Goal: Information Seeking & Learning: Learn about a topic

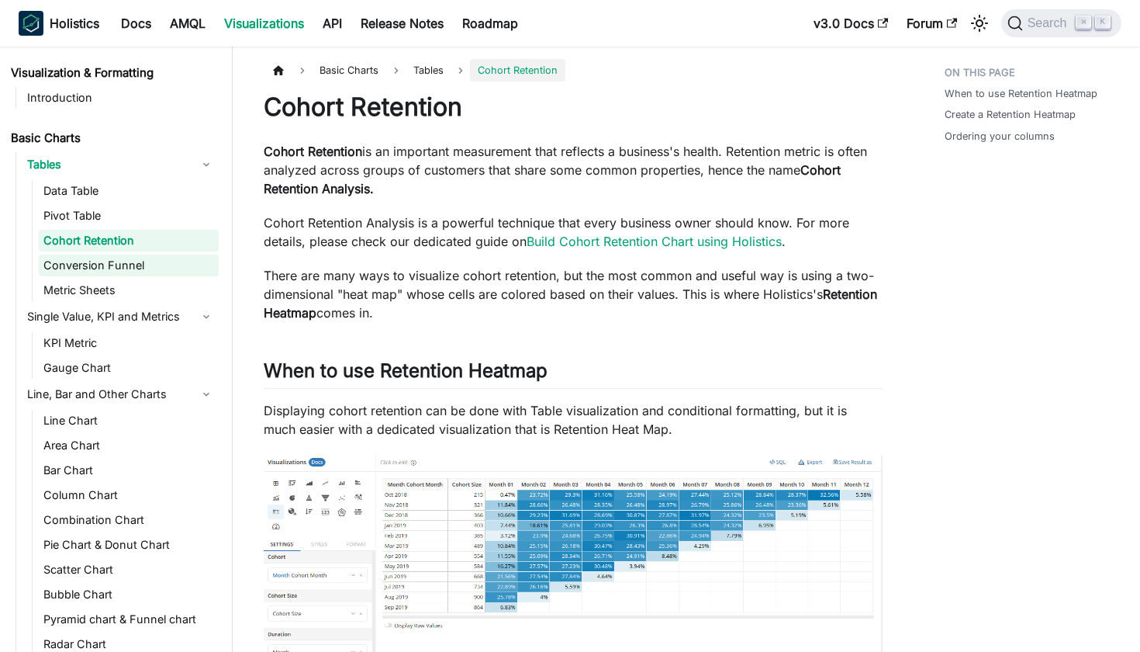
click at [166, 259] on link "Conversion Funnel" at bounding box center [129, 265] width 180 height 22
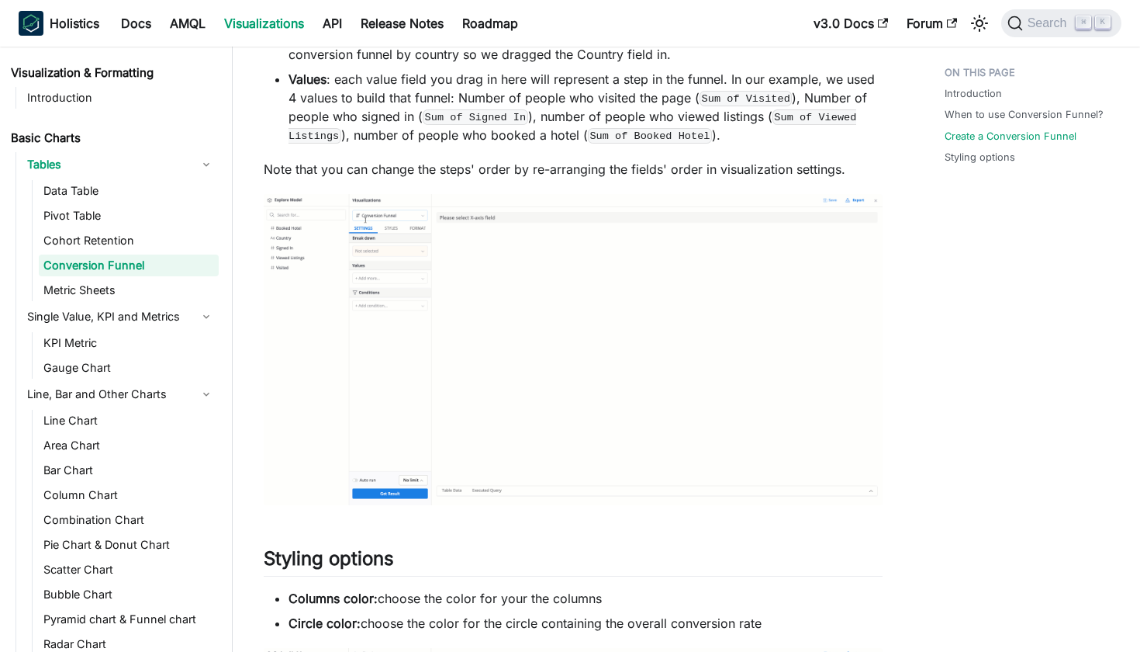
scroll to position [1111, 0]
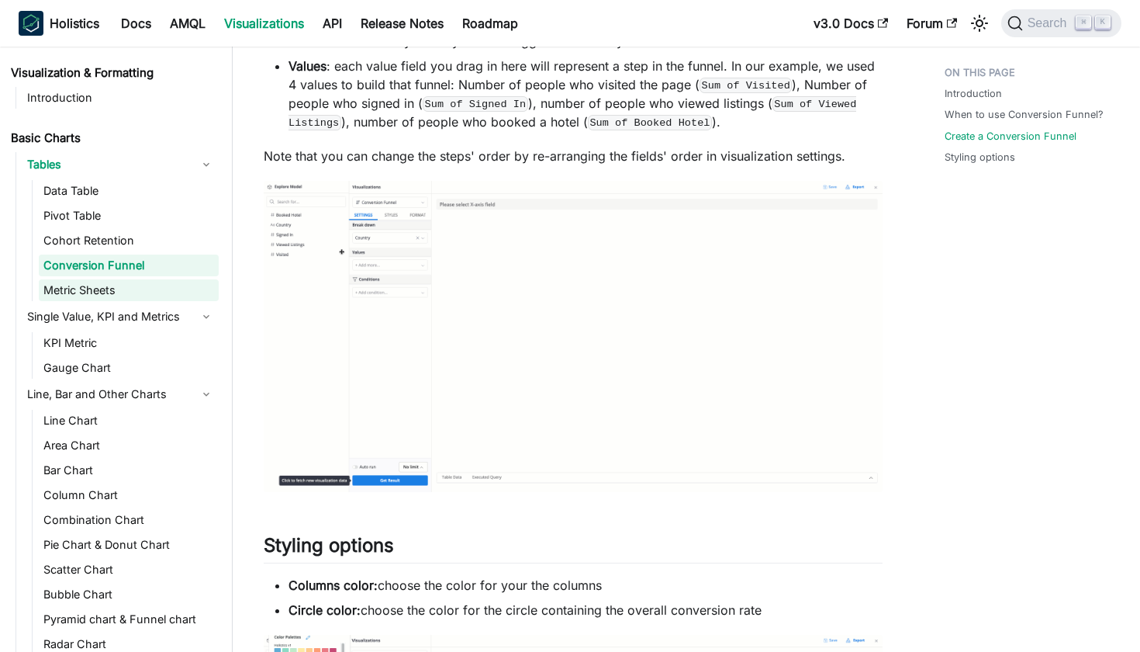
click at [105, 284] on link "Metric Sheets" at bounding box center [129, 290] width 180 height 22
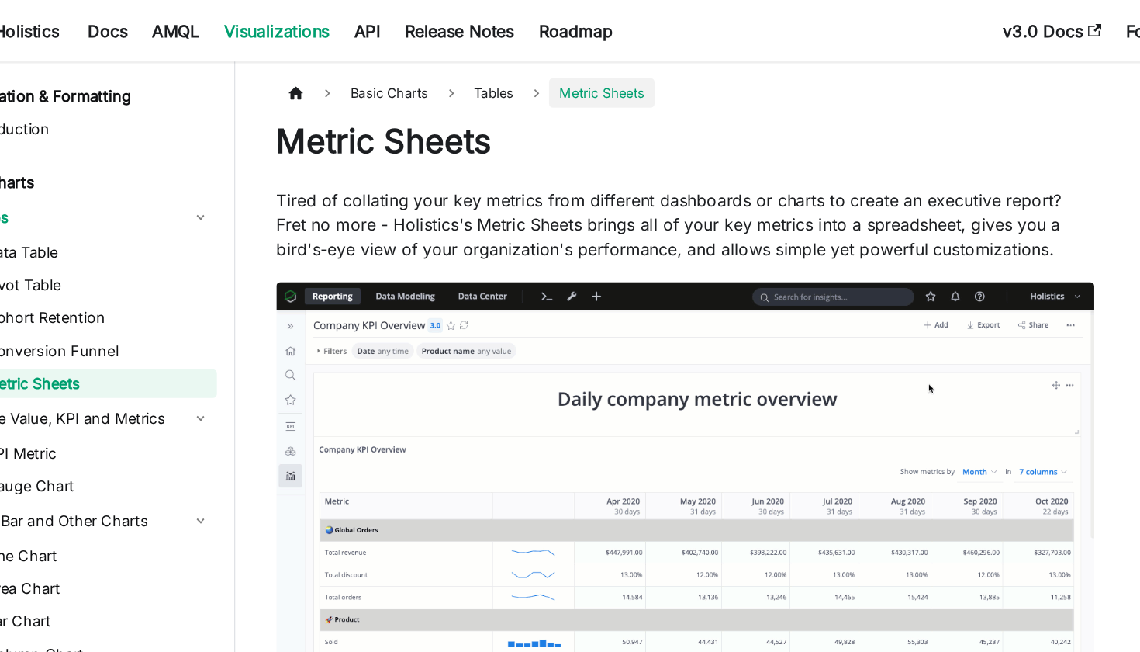
scroll to position [2, 0]
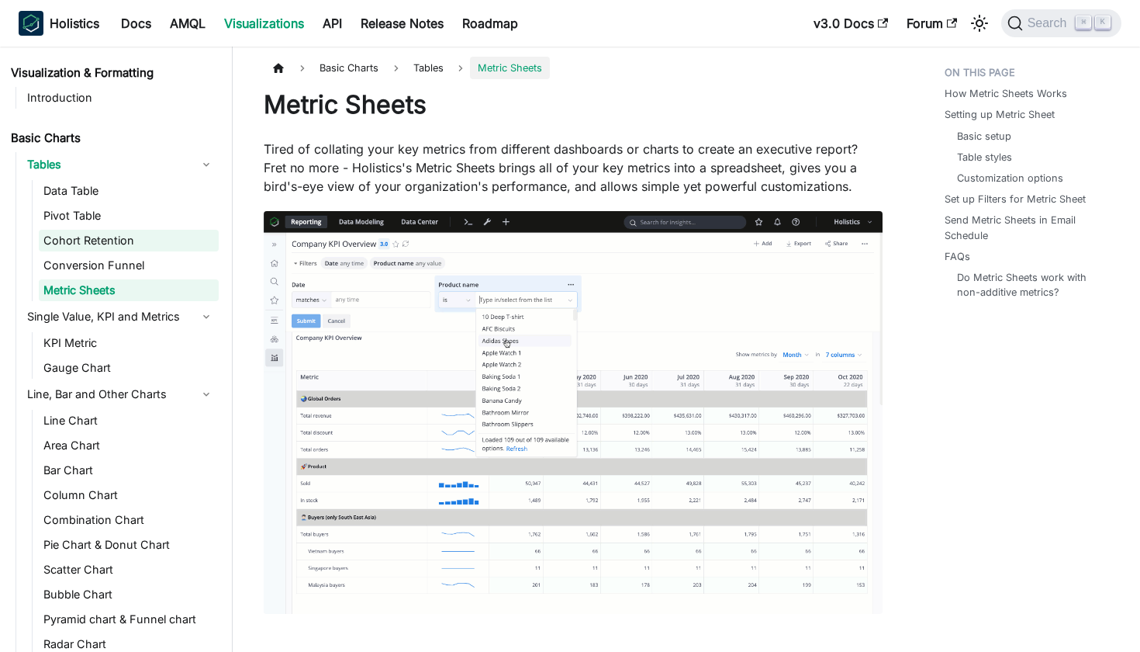
click at [109, 244] on link "Cohort Retention" at bounding box center [129, 241] width 180 height 22
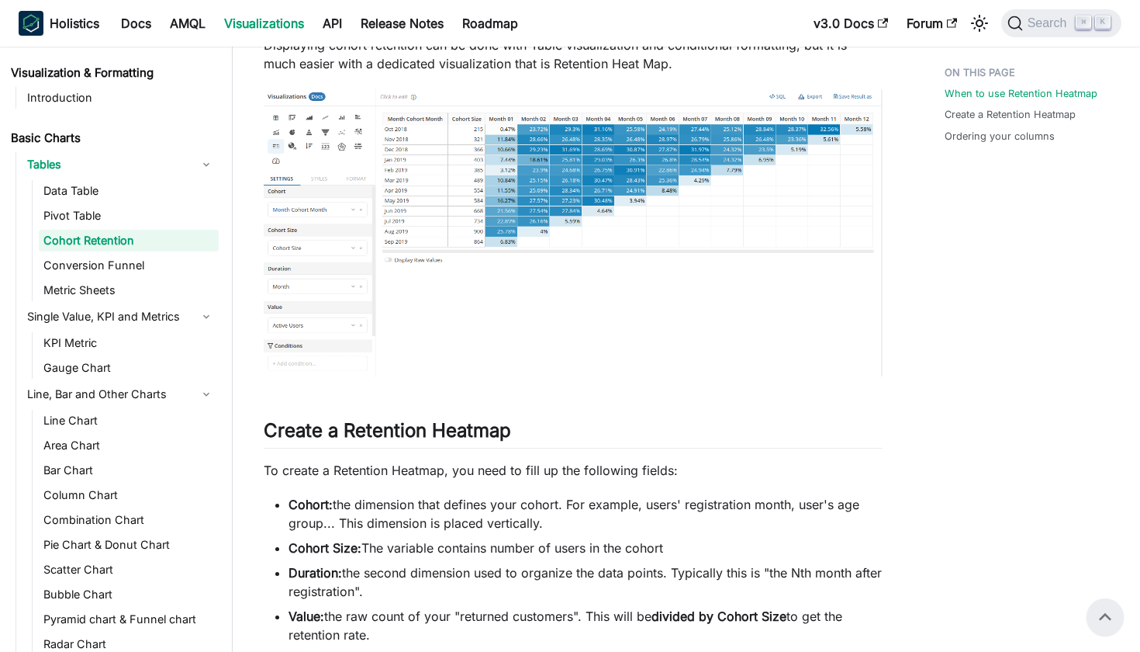
scroll to position [226, 0]
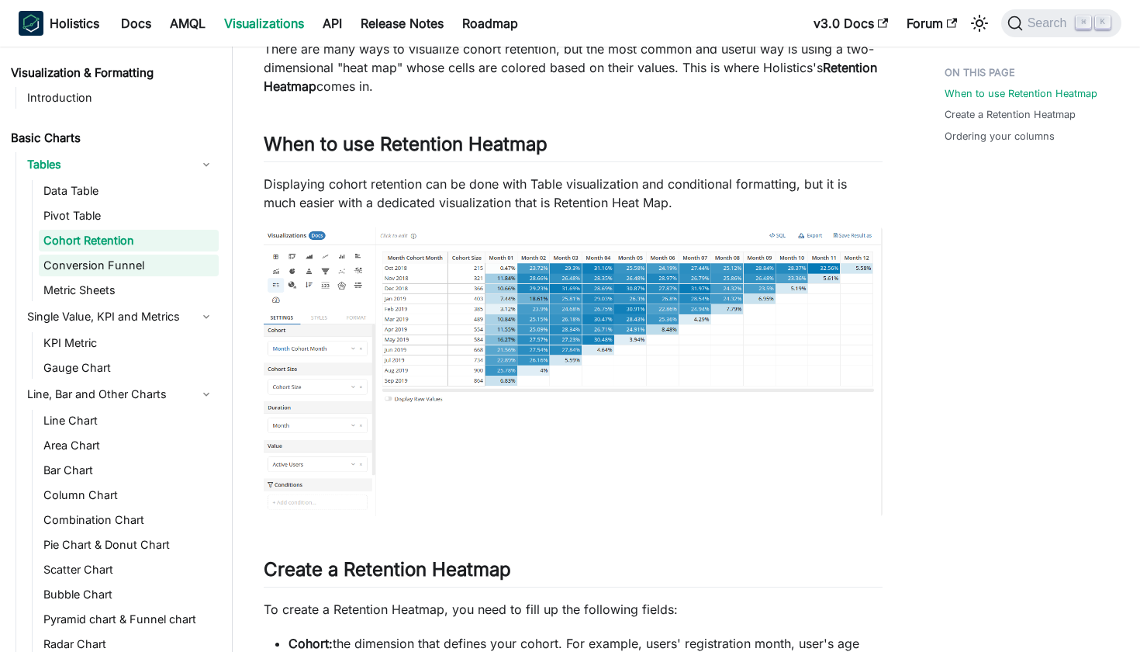
click at [156, 266] on link "Conversion Funnel" at bounding box center [129, 265] width 180 height 22
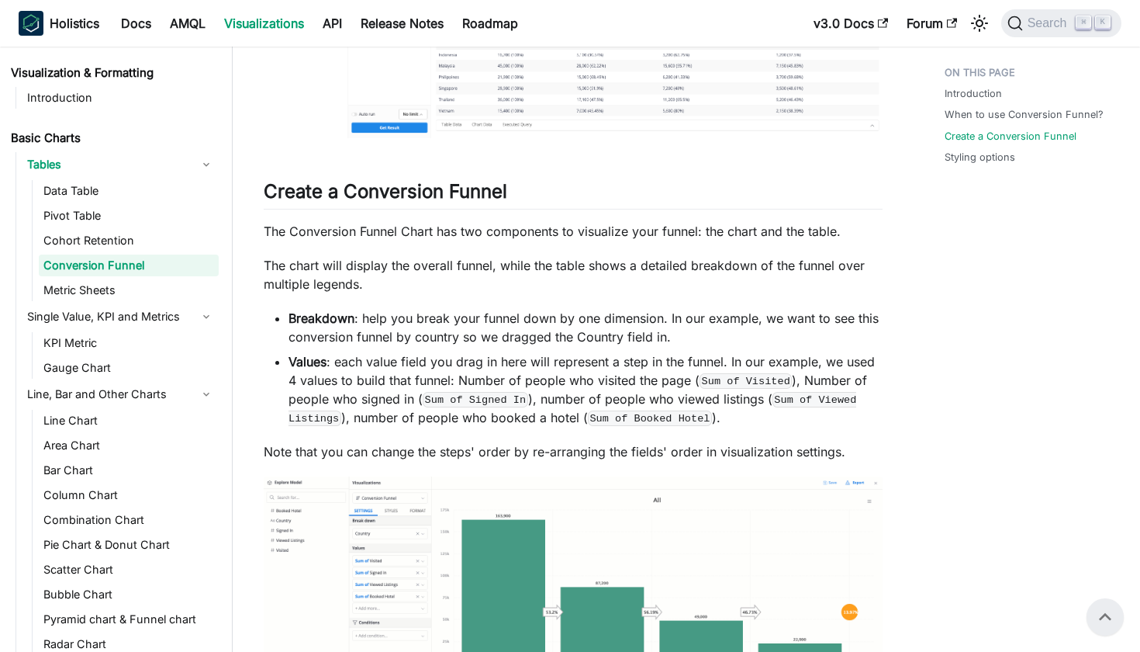
scroll to position [779, 0]
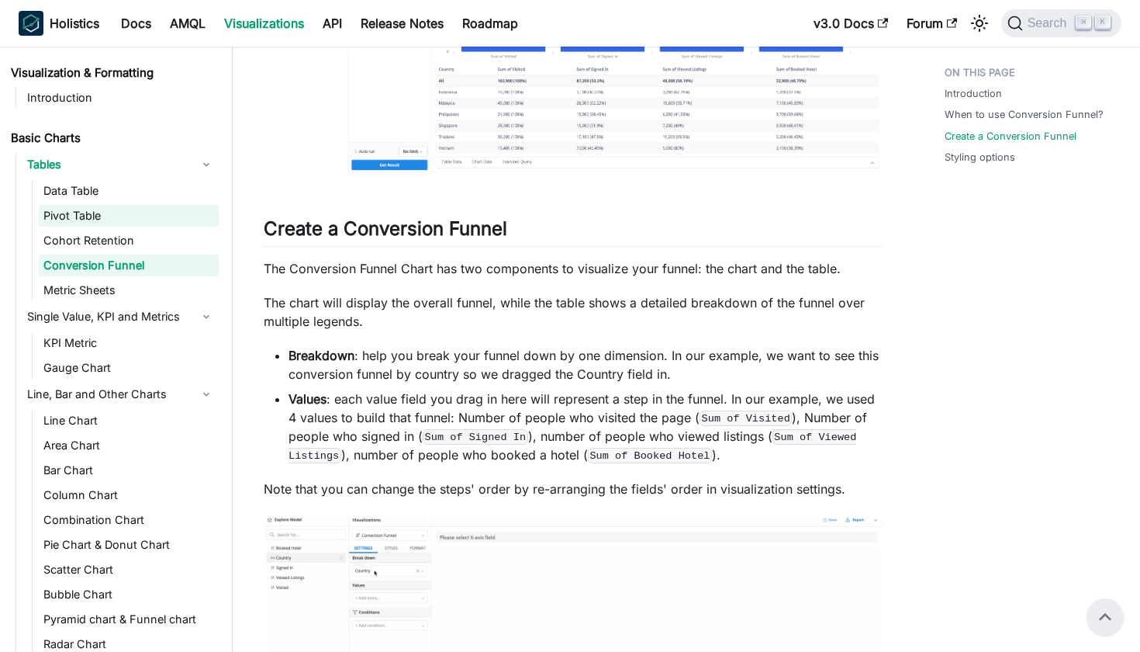
click at [121, 224] on link "Pivot Table" at bounding box center [129, 216] width 180 height 22
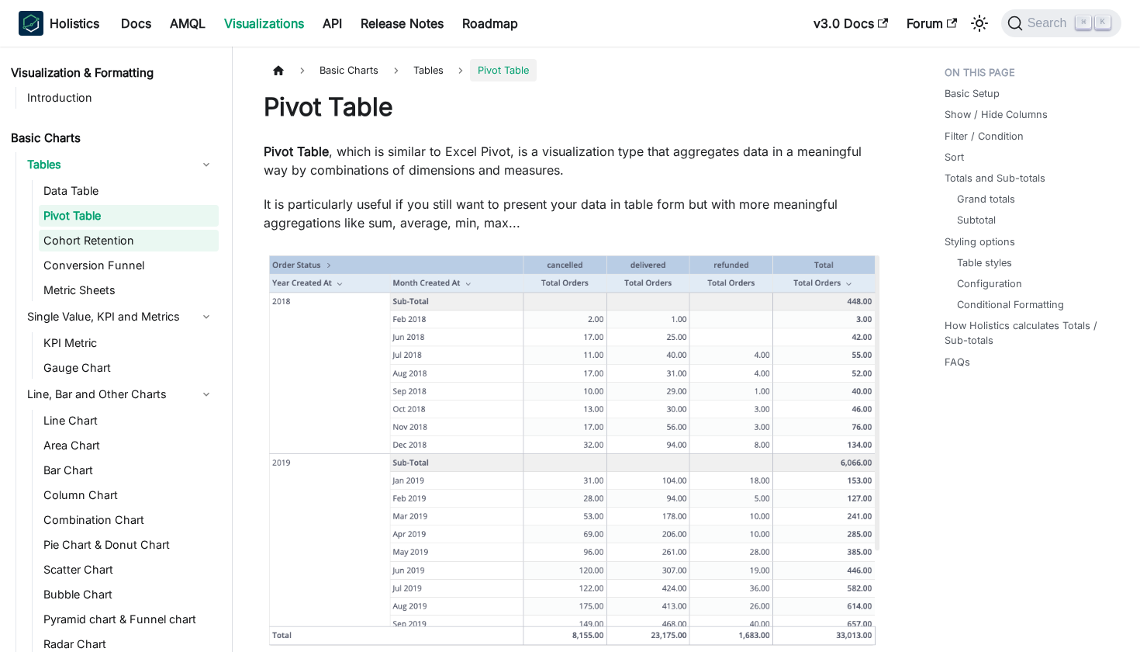
click at [110, 235] on link "Cohort Retention" at bounding box center [129, 241] width 180 height 22
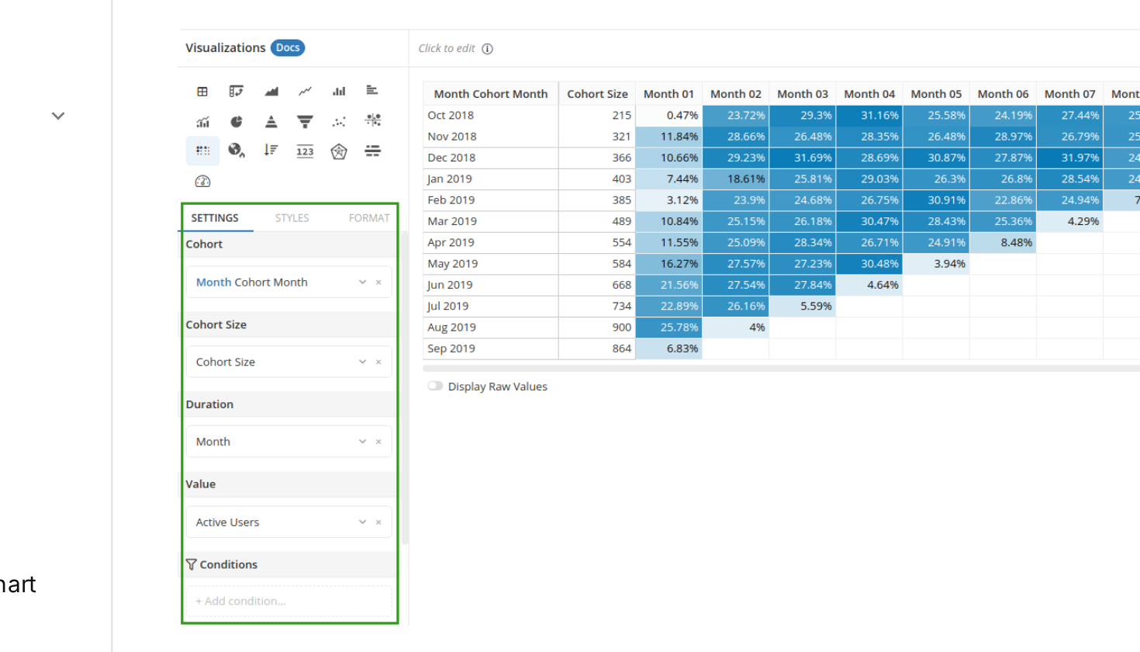
scroll to position [727, 0]
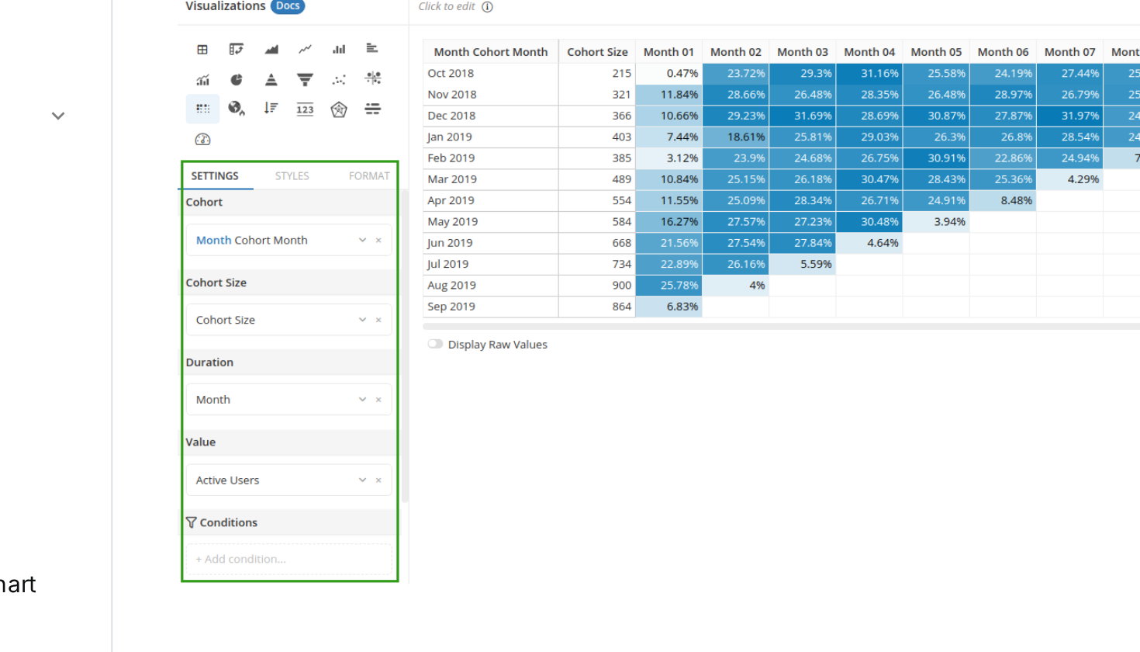
click at [348, 332] on img at bounding box center [573, 475] width 619 height 286
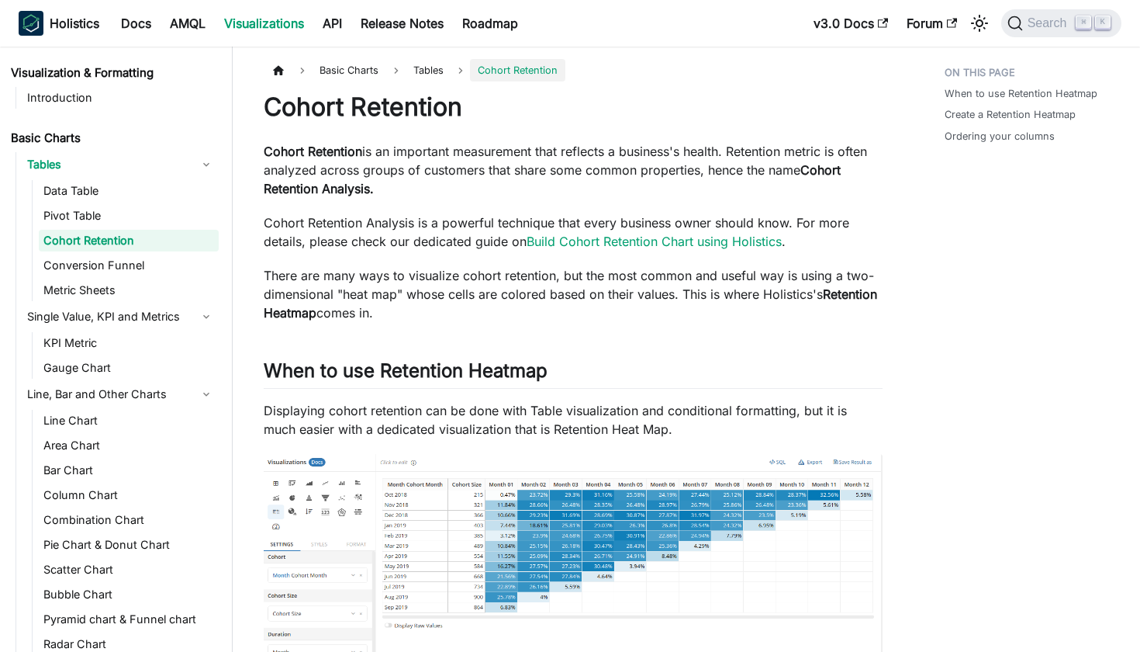
scroll to position [0, 0]
click at [42, 258] on link "Conversion Funnel" at bounding box center [129, 265] width 180 height 22
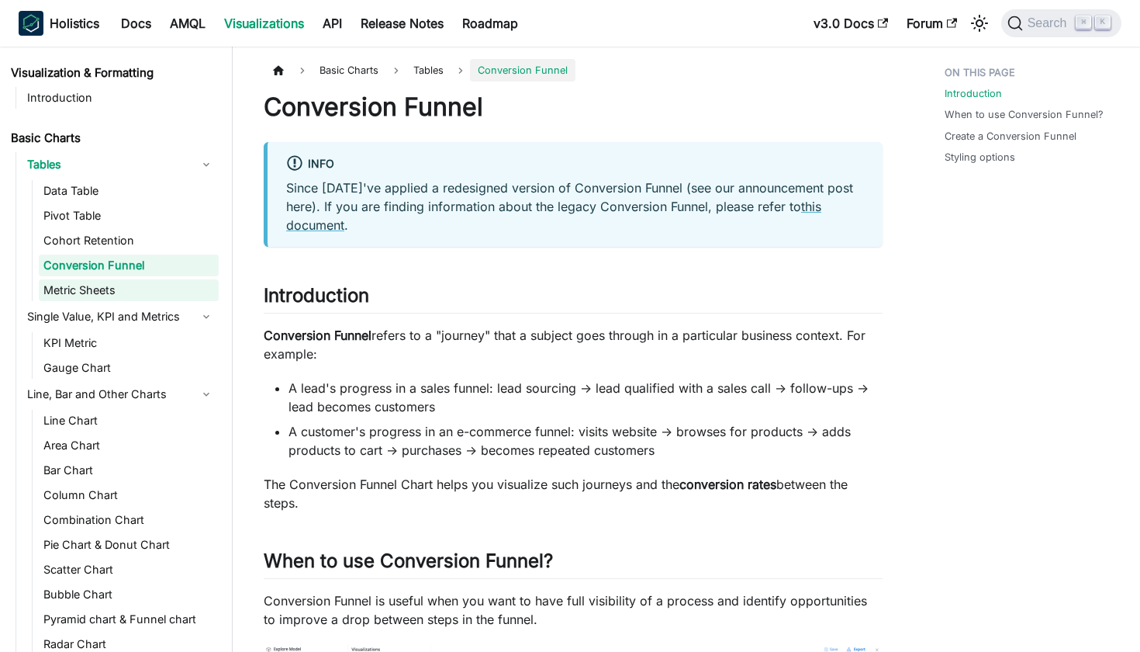
click at [83, 287] on link "Metric Sheets" at bounding box center [129, 290] width 180 height 22
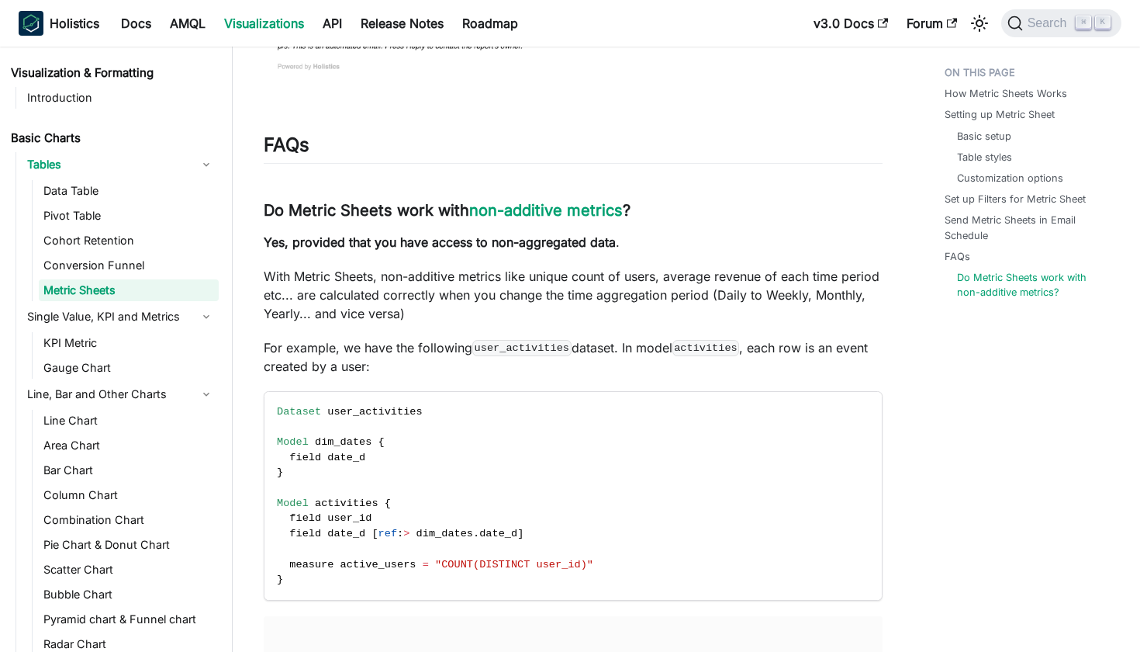
scroll to position [5432, 0]
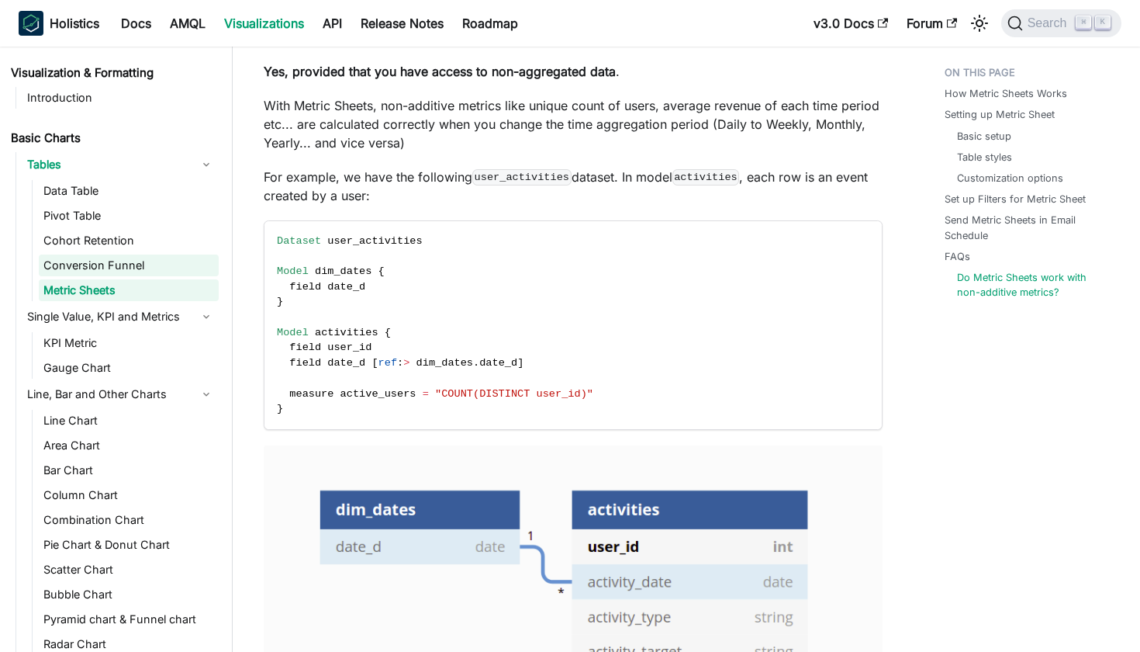
click at [130, 267] on link "Conversion Funnel" at bounding box center [129, 265] width 180 height 22
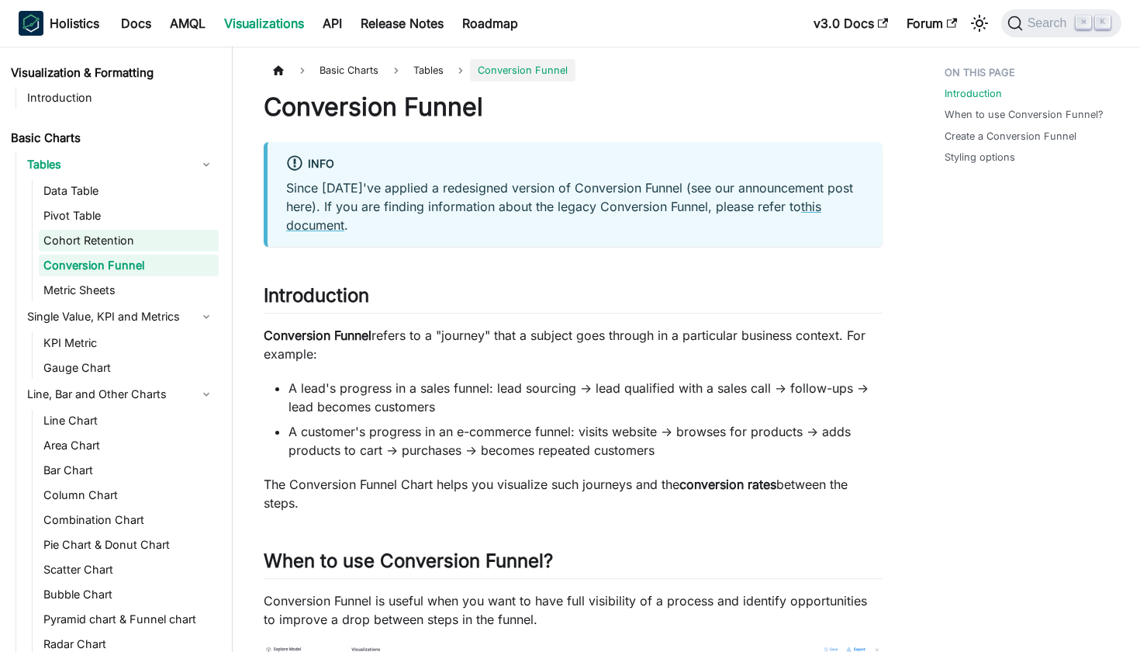
click at [137, 238] on link "Cohort Retention" at bounding box center [129, 241] width 180 height 22
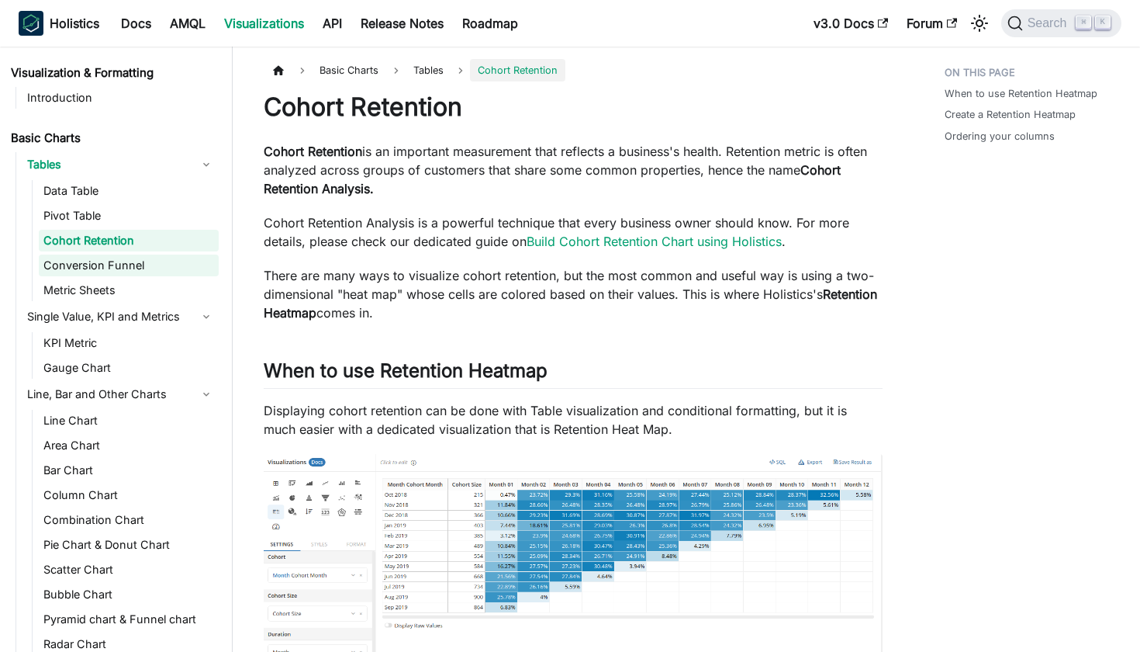
click at [135, 267] on link "Conversion Funnel" at bounding box center [129, 265] width 180 height 22
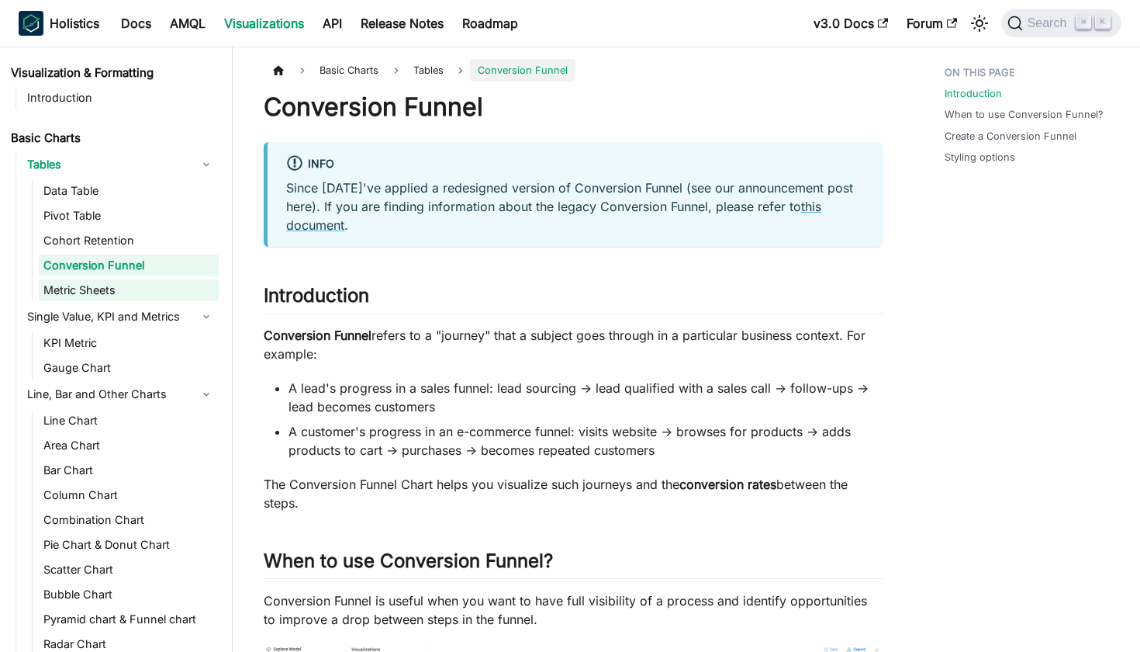
click at [135, 291] on link "Metric Sheets" at bounding box center [129, 290] width 180 height 22
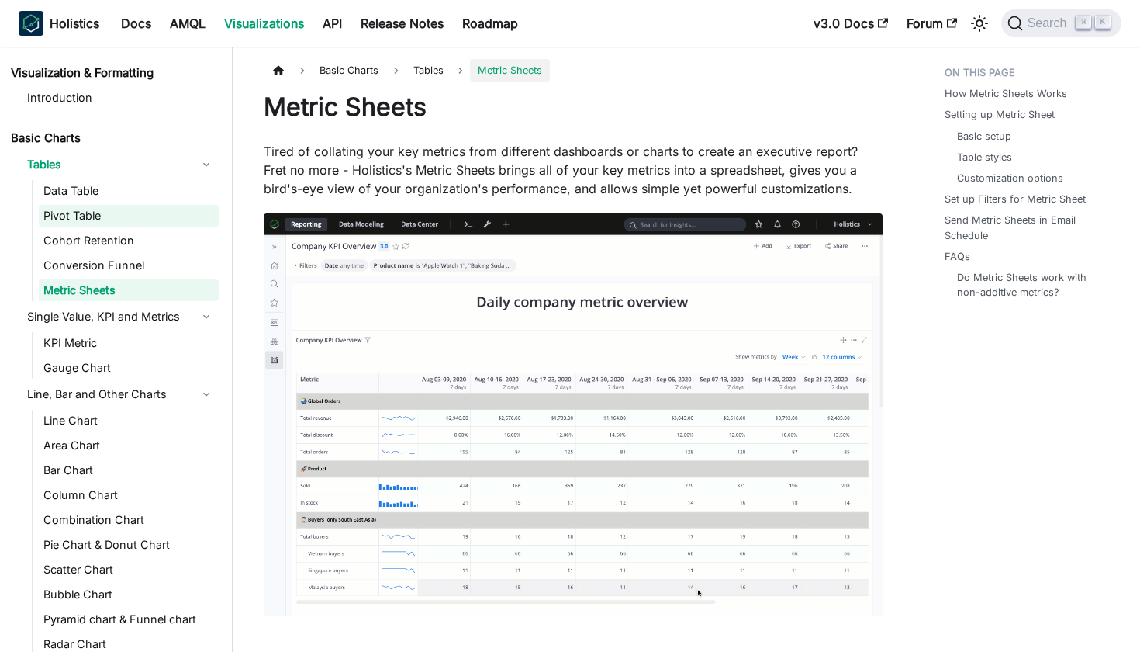
click at [125, 218] on link "Pivot Table" at bounding box center [129, 216] width 180 height 22
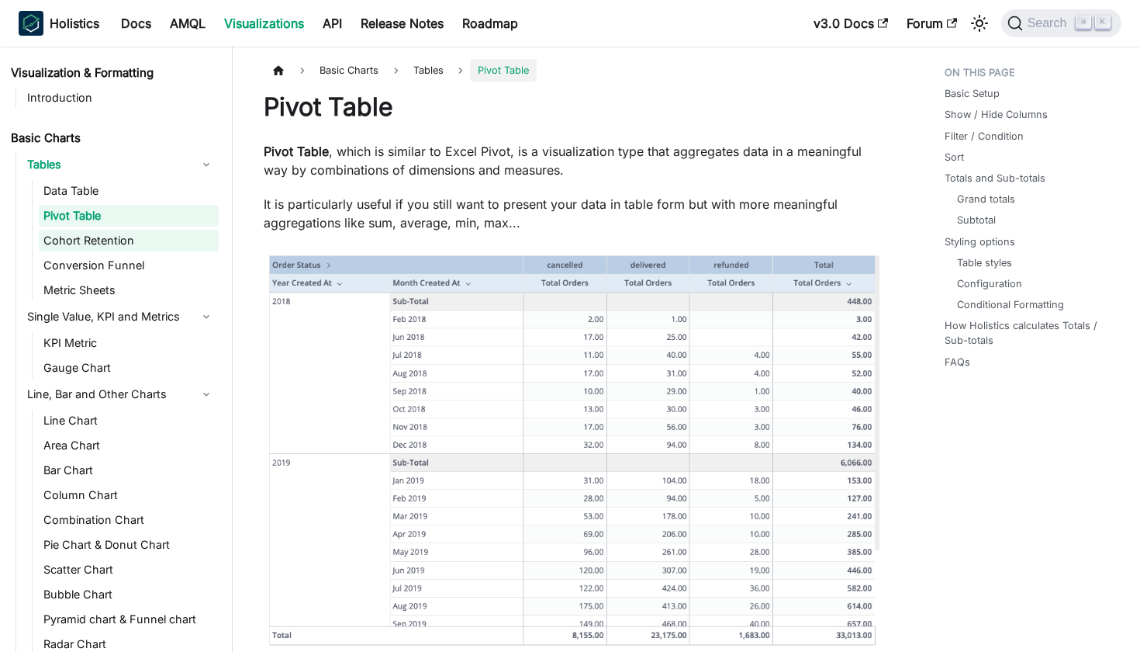
click at [125, 238] on link "Cohort Retention" at bounding box center [129, 241] width 180 height 22
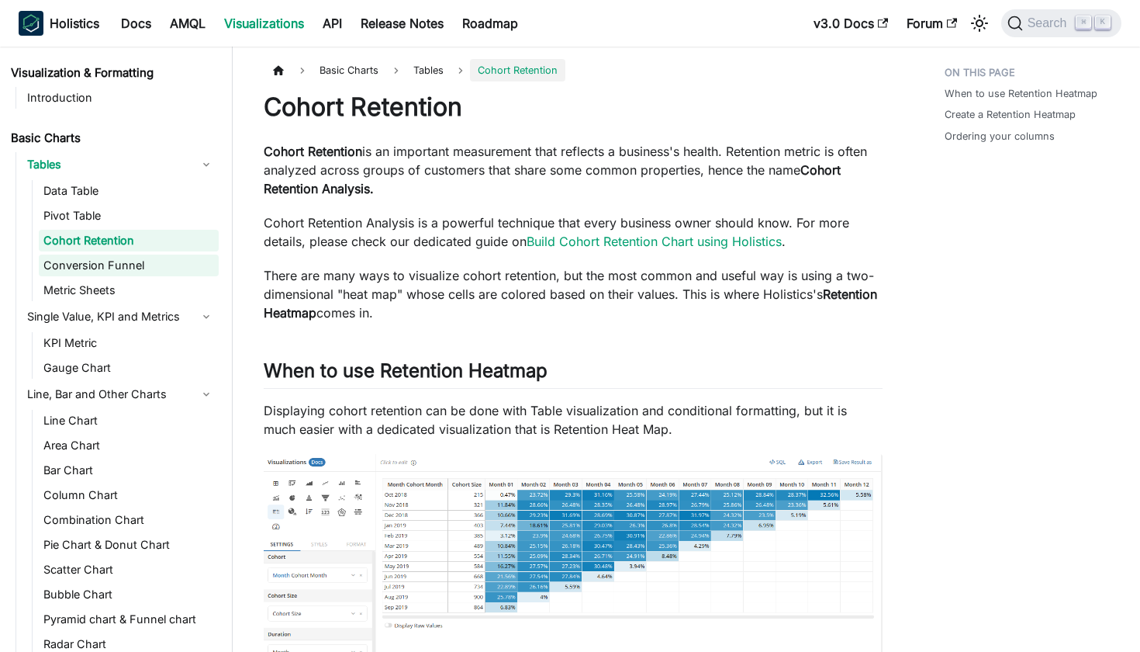
click at [129, 271] on link "Conversion Funnel" at bounding box center [129, 265] width 180 height 22
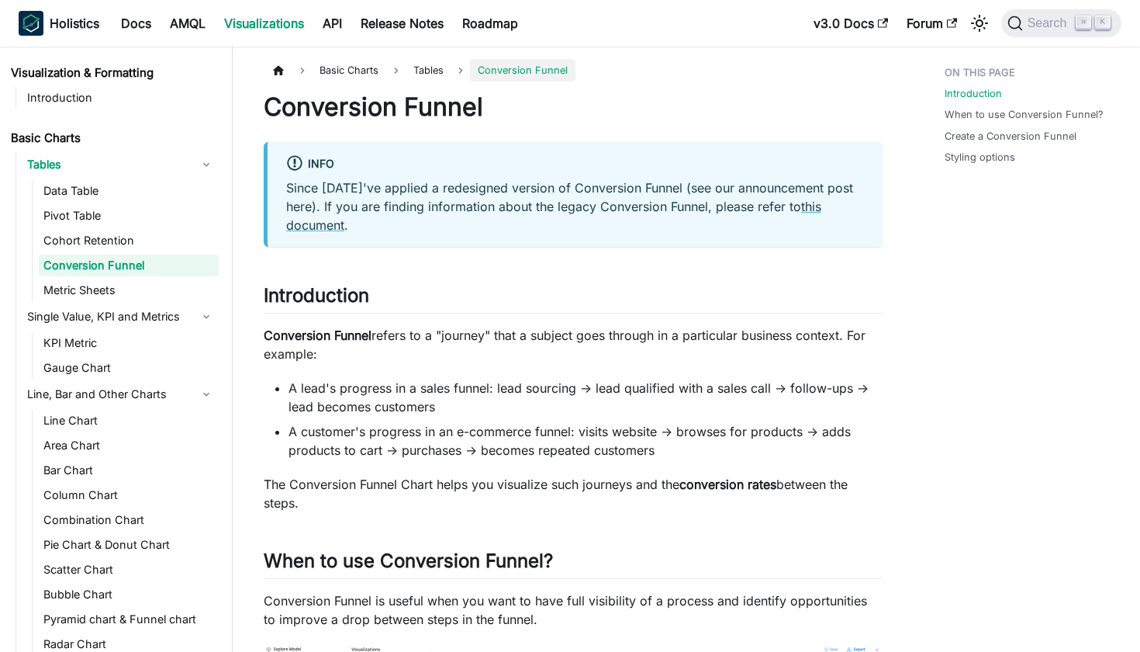
click at [129, 303] on ul "Tables Data Table Pivot Table Cohort Retention Conversion Funnel Metric Sheets …" at bounding box center [117, 415] width 203 height 527
click at [129, 292] on link "Metric Sheets" at bounding box center [129, 290] width 180 height 22
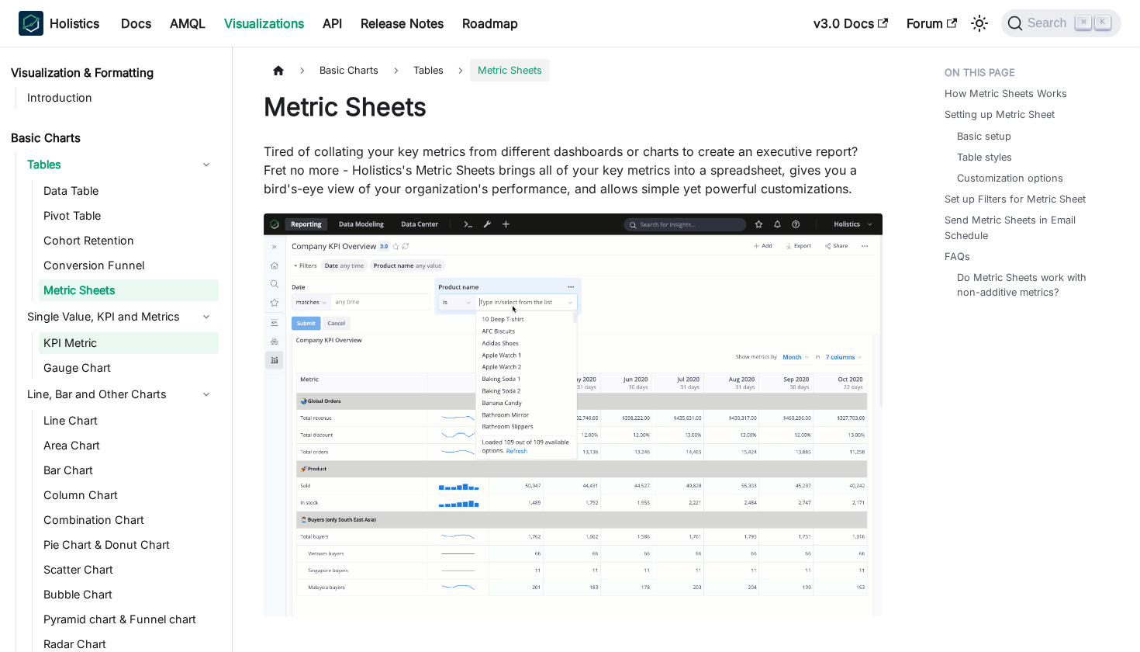
click at [129, 345] on link "KPI Metric" at bounding box center [129, 343] width 180 height 22
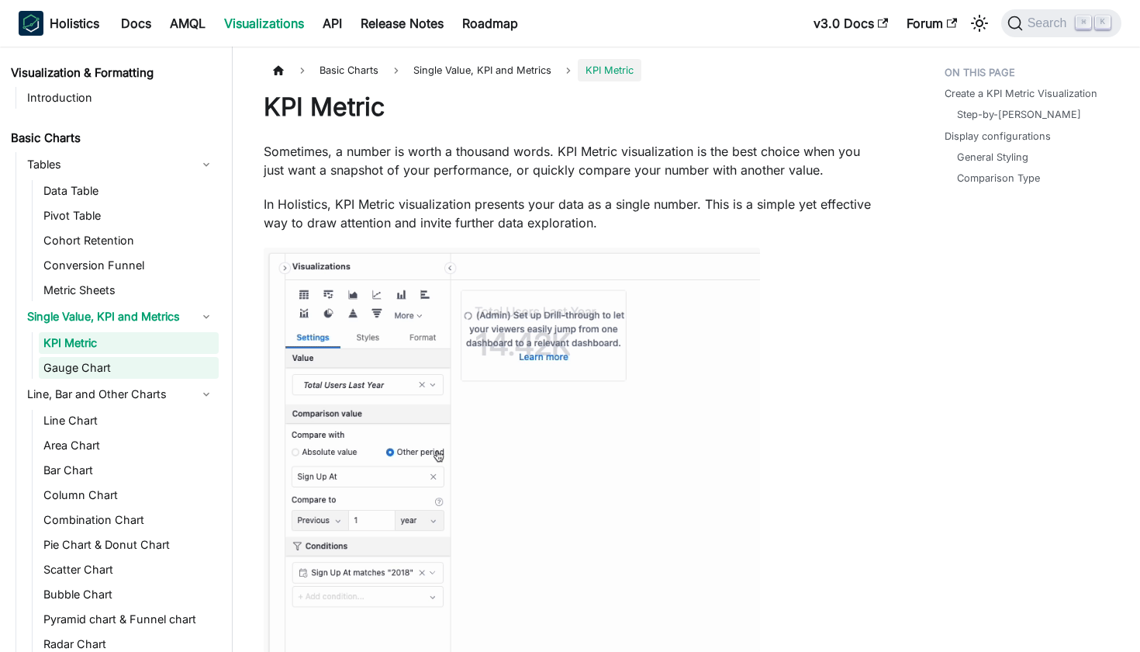
click at [130, 368] on link "Gauge Chart" at bounding box center [129, 368] width 180 height 22
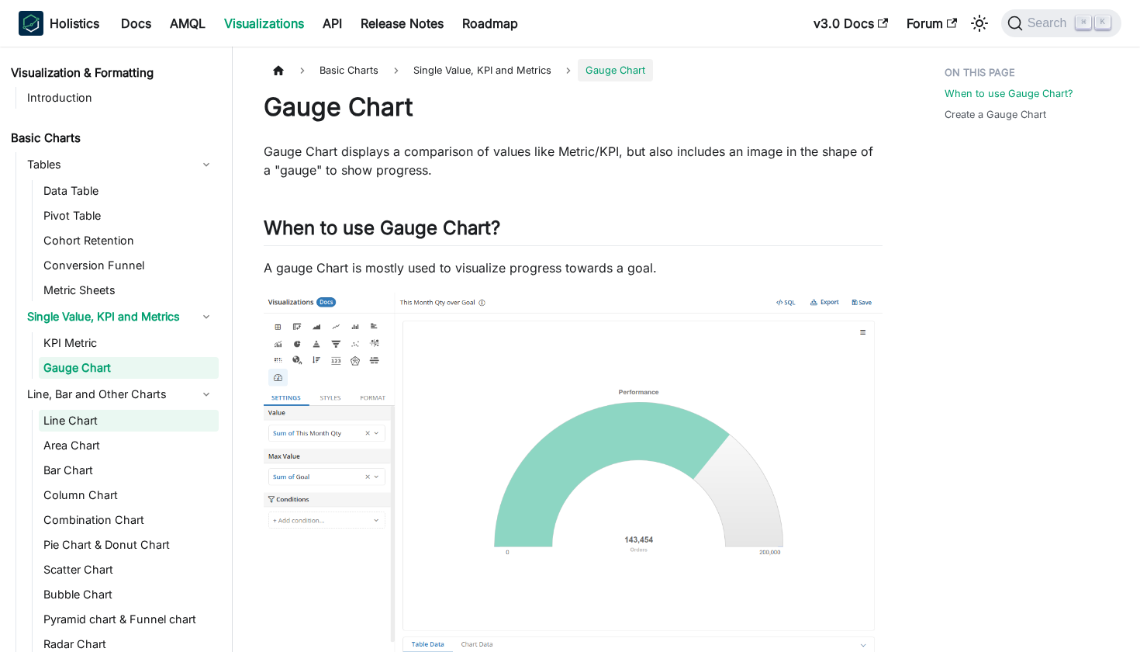
click at [130, 420] on link "Line Chart" at bounding box center [129, 421] width 180 height 22
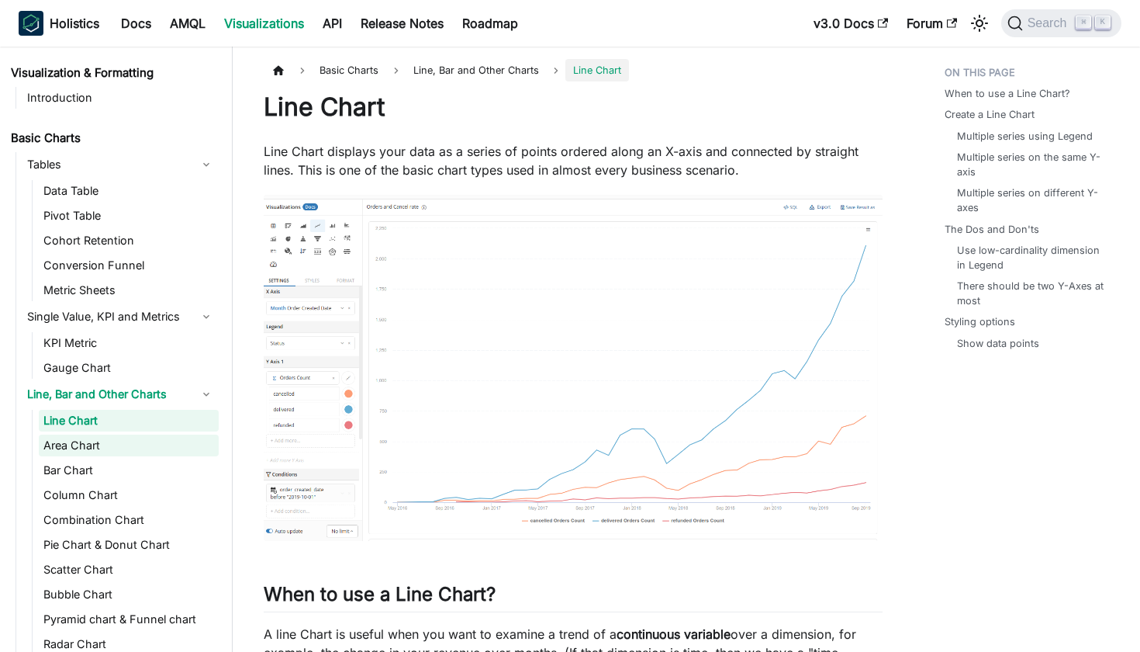
click at [130, 450] on link "Area Chart" at bounding box center [129, 445] width 180 height 22
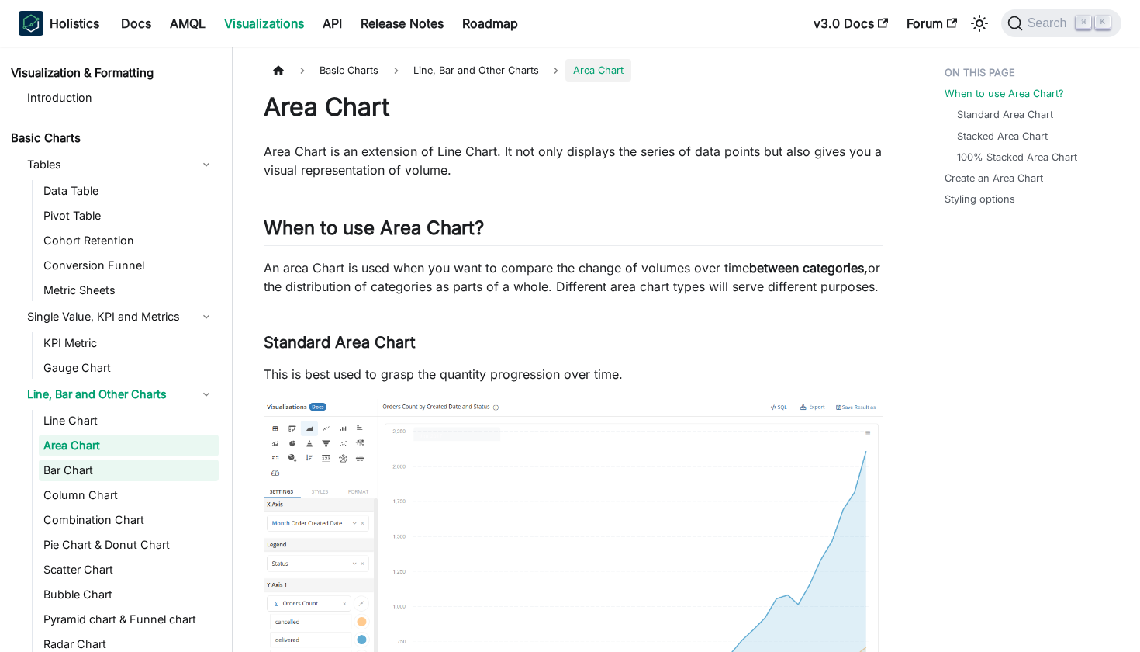
click at [130, 475] on link "Bar Chart" at bounding box center [129, 470] width 180 height 22
